Goal: Task Accomplishment & Management: Use online tool/utility

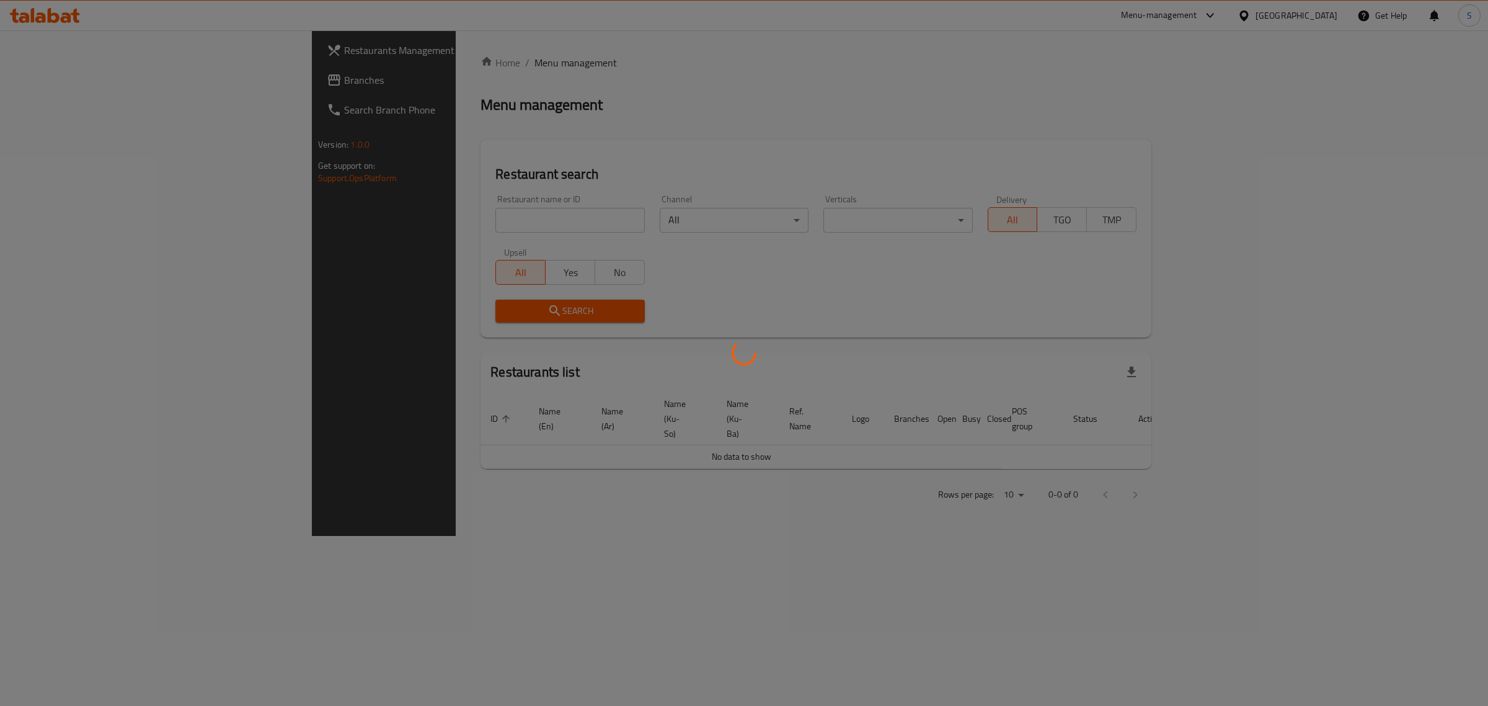
click at [425, 215] on div at bounding box center [744, 353] width 1488 height 706
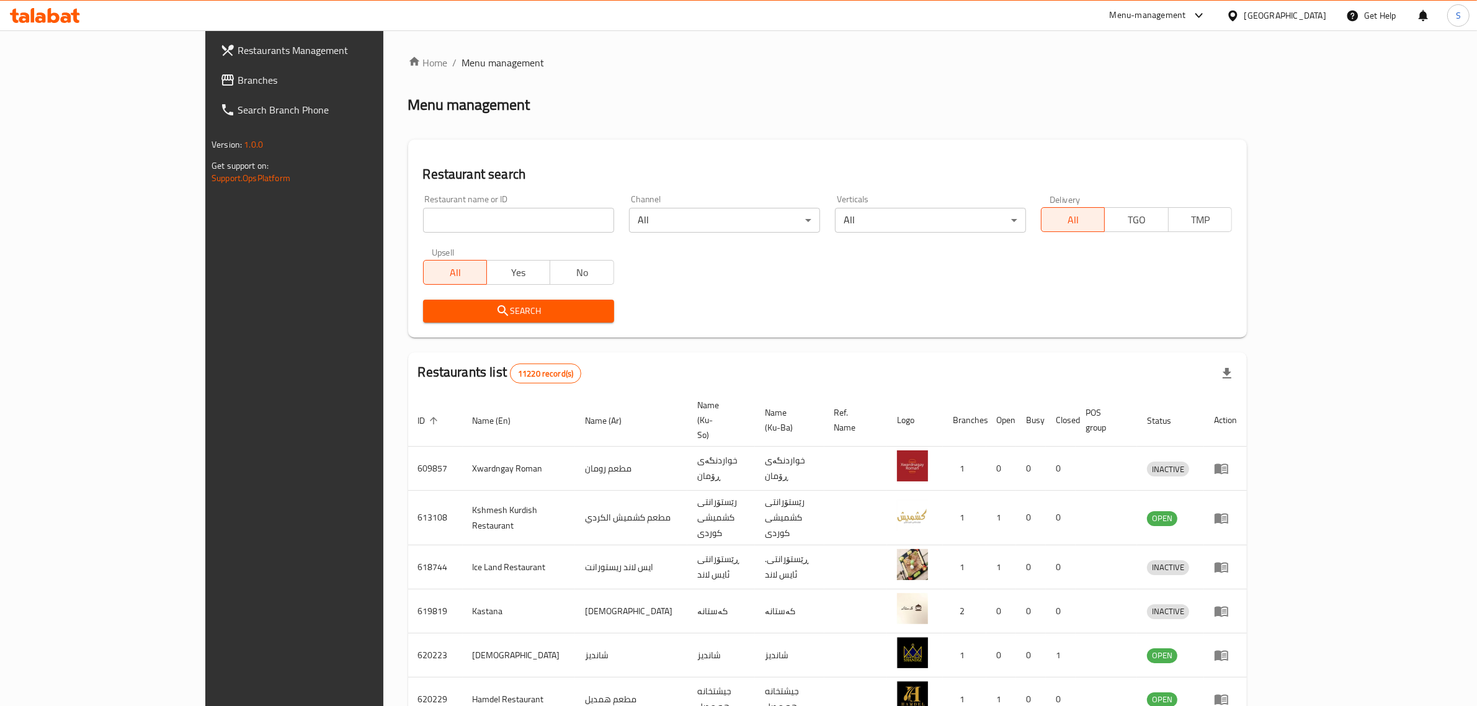
click at [507, 249] on div "All Yes No" at bounding box center [518, 265] width 191 height 37
click at [500, 236] on div "Restaurant name or ID Restaurant name or ID" at bounding box center [519, 213] width 206 height 53
click at [499, 236] on div "Restaurant name or ID Restaurant name or ID" at bounding box center [519, 213] width 206 height 53
drag, startPoint x: 497, startPoint y: 230, endPoint x: 499, endPoint y: 215, distance: 15.1
click at [497, 229] on input "search" at bounding box center [518, 220] width 191 height 25
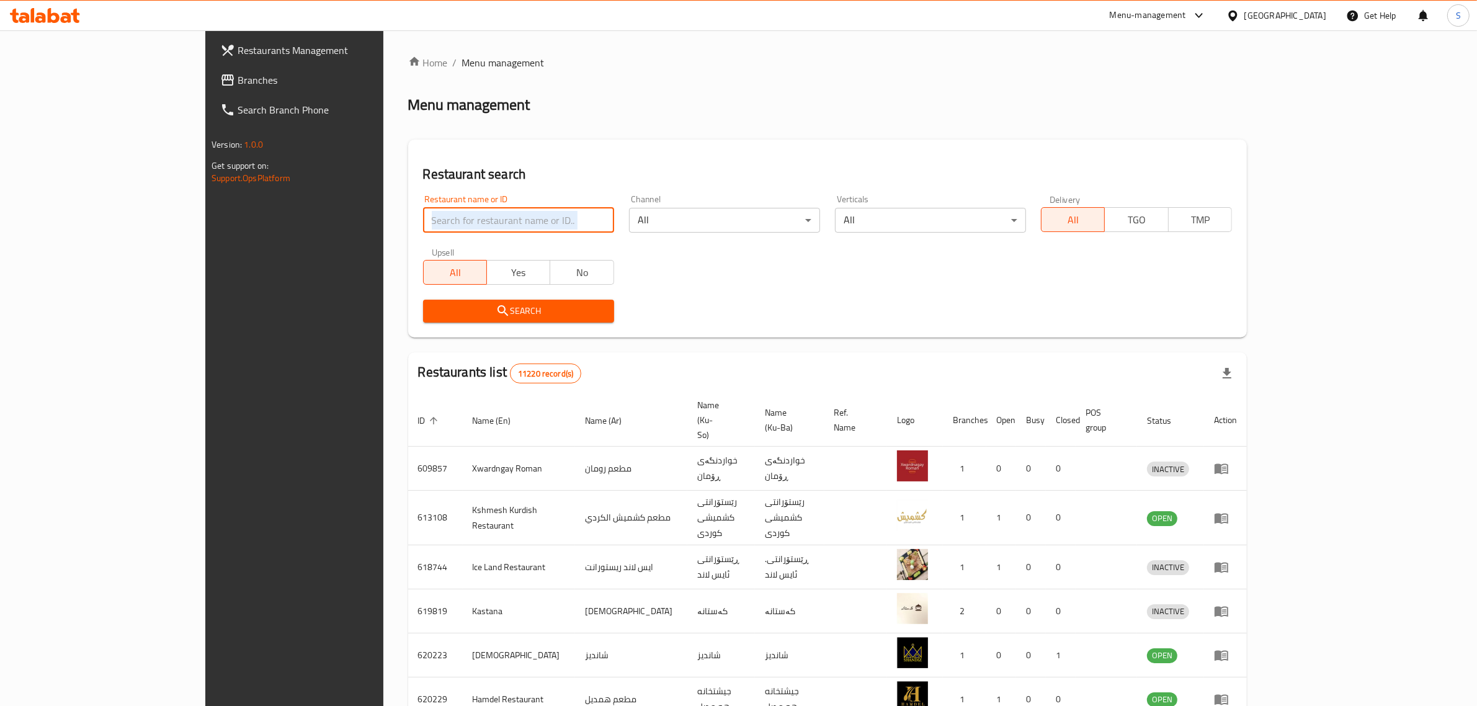
click at [460, 227] on input "search" at bounding box center [518, 220] width 191 height 25
type input "nazia pizza"
click button "Search" at bounding box center [518, 311] width 191 height 23
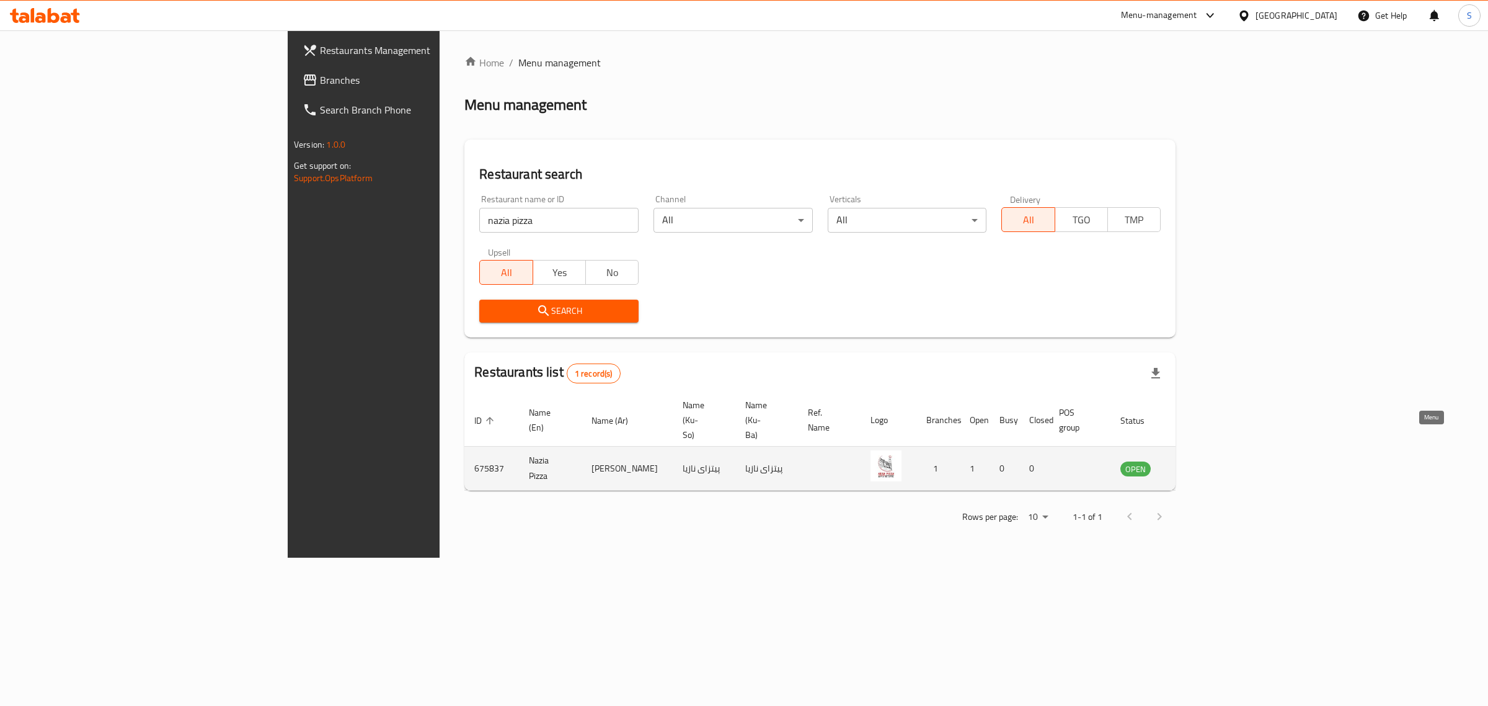
click at [1200, 464] on icon "enhanced table" at bounding box center [1193, 469] width 14 height 11
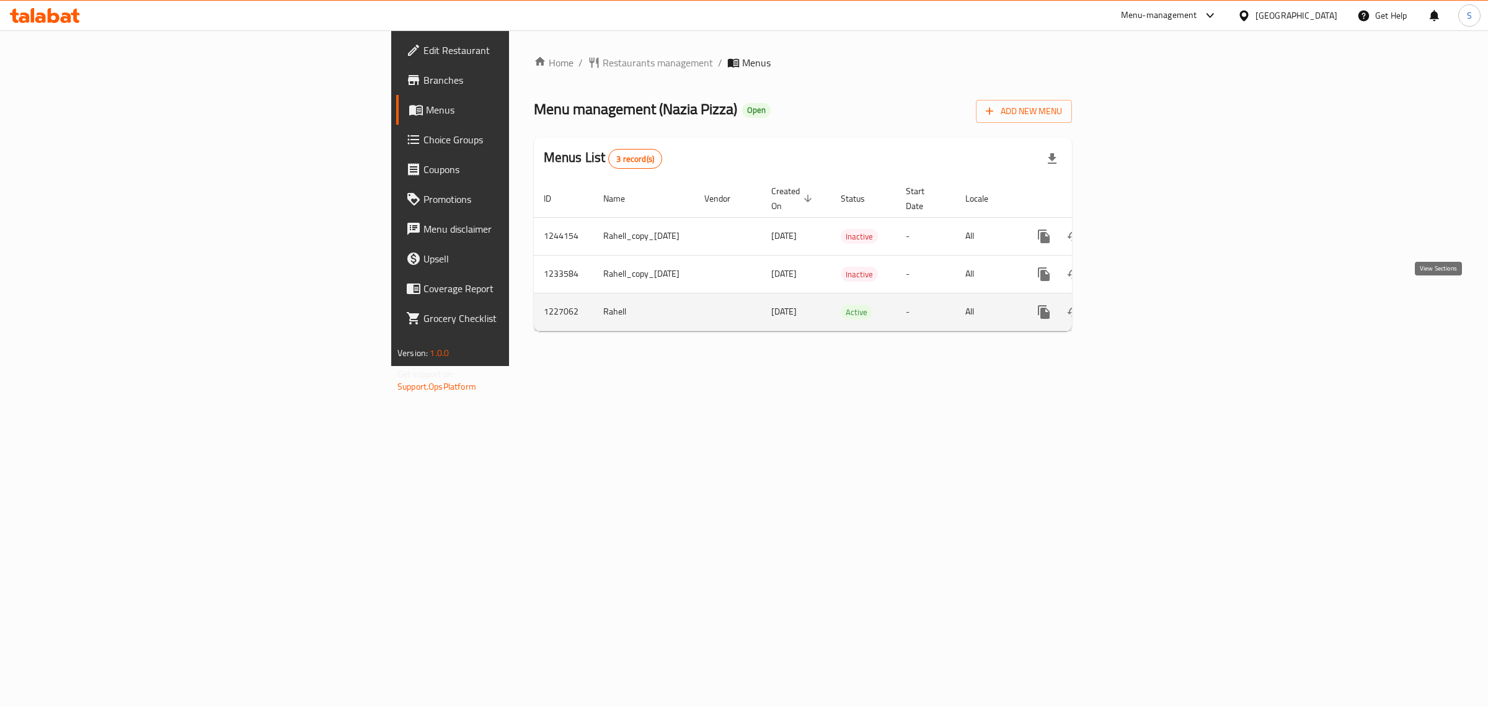
click at [1141, 305] on icon "enhanced table" at bounding box center [1133, 312] width 15 height 15
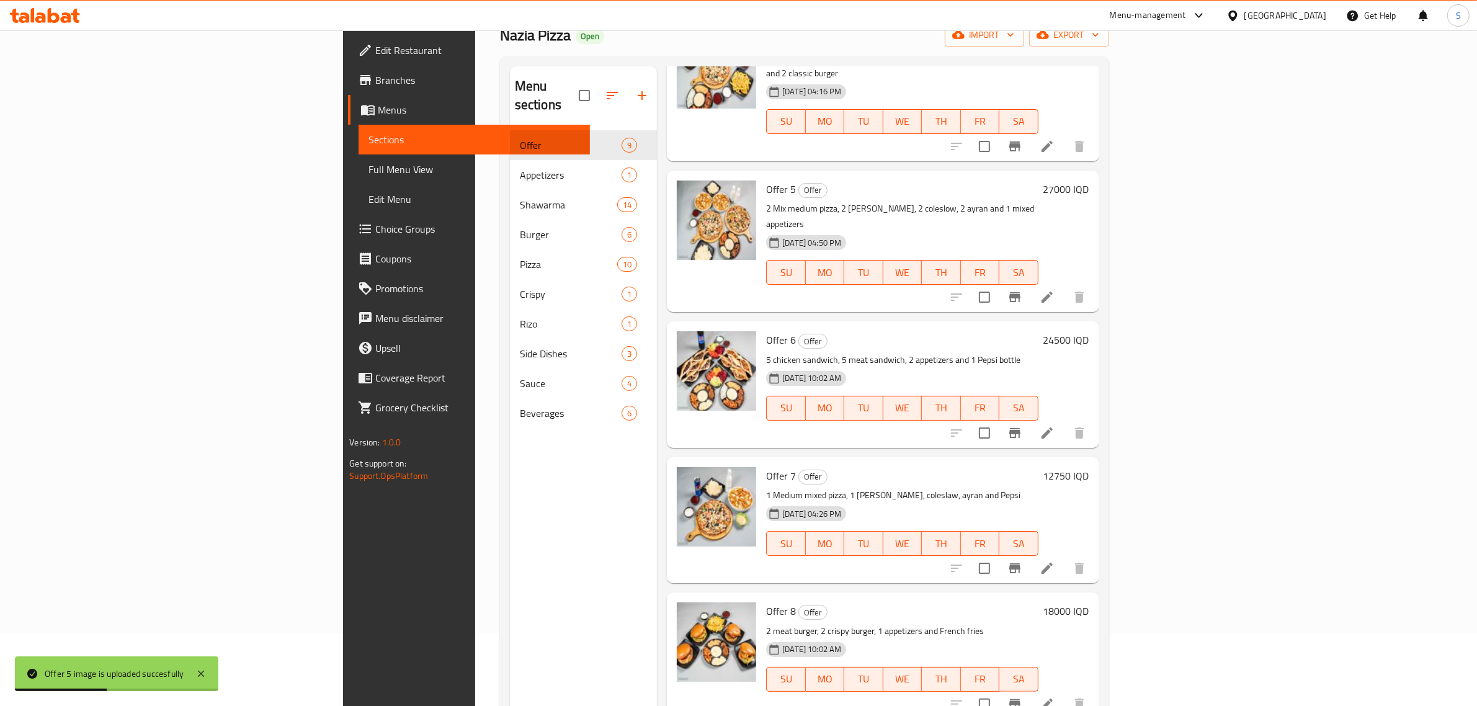
scroll to position [174, 0]
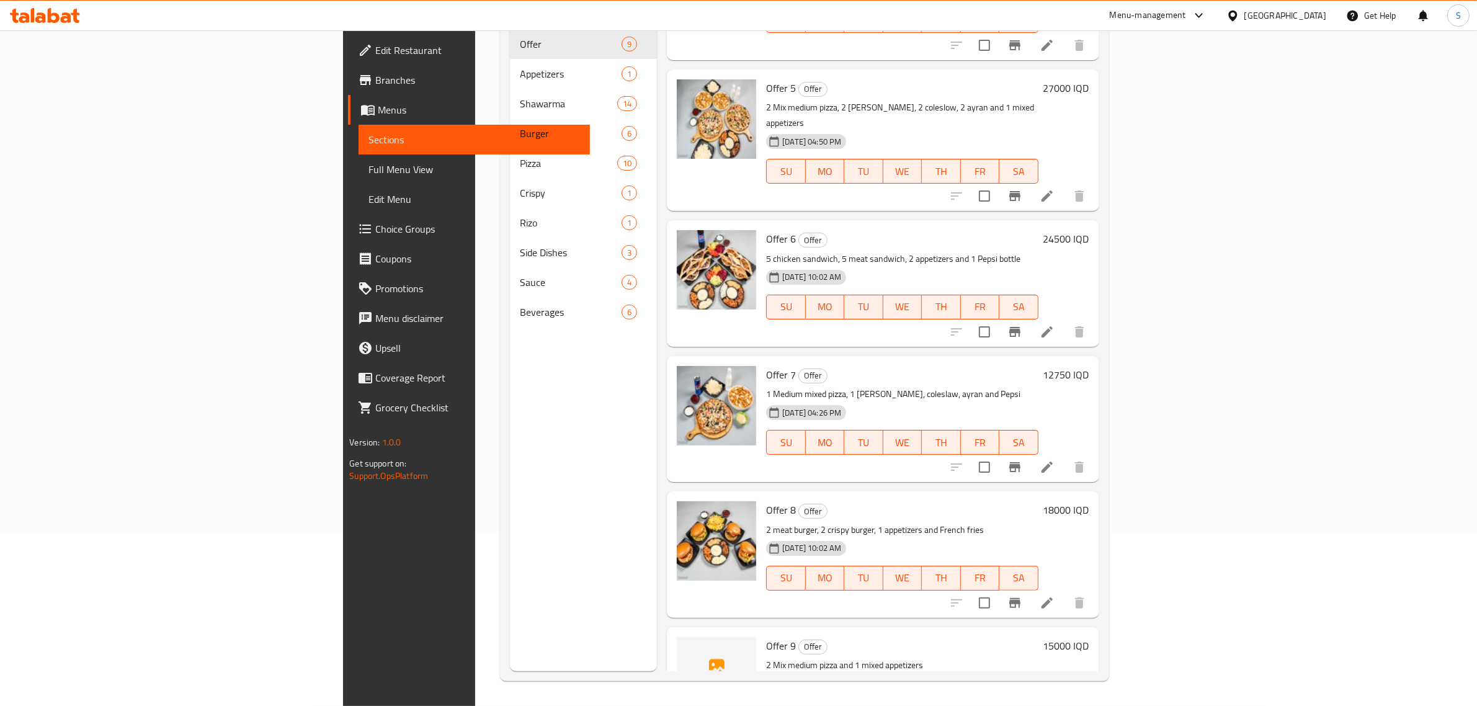
click at [766, 636] on span "Offer 9" at bounding box center [781, 645] width 30 height 19
copy h6 "Offer 9"
